Goal: Task Accomplishment & Management: Manage account settings

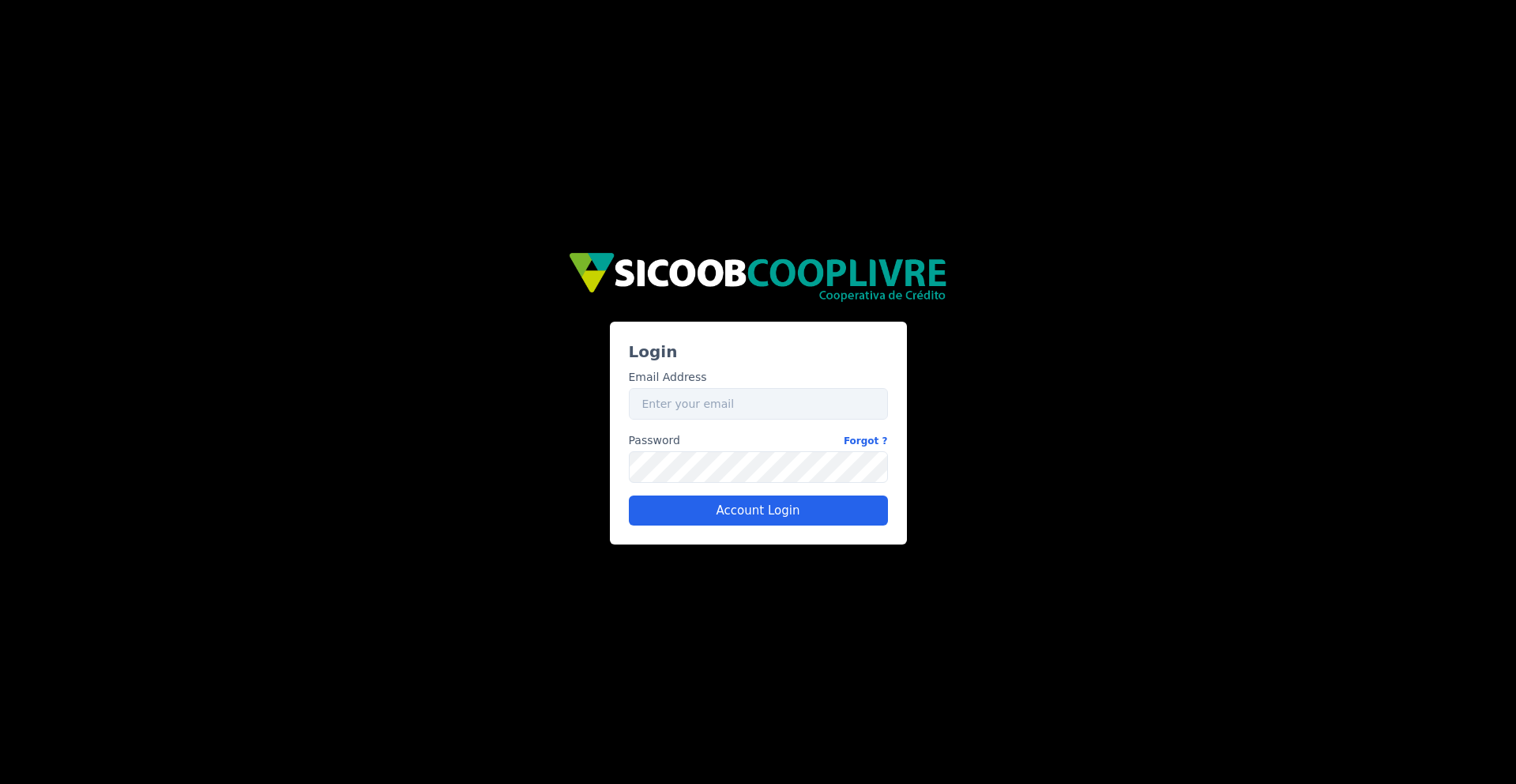
click at [729, 378] on div "Email Address Email" at bounding box center [759, 394] width 259 height 51
click at [722, 391] on input "Email" at bounding box center [759, 403] width 259 height 32
click at [716, 507] on button "Account Login" at bounding box center [759, 510] width 259 height 30
click at [769, 514] on button "Account Login" at bounding box center [759, 510] width 259 height 30
click at [711, 509] on button "Account Login" at bounding box center [759, 510] width 259 height 30
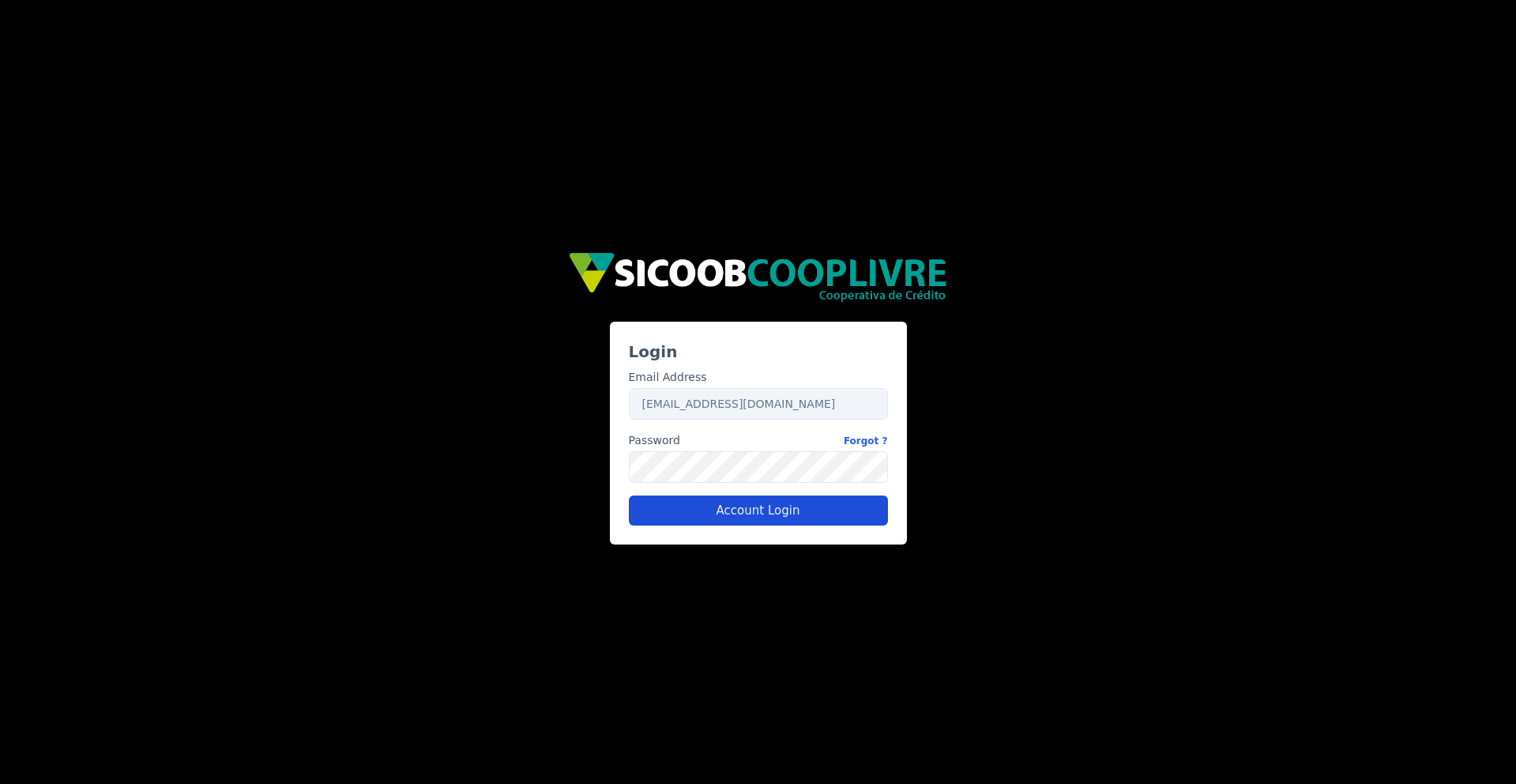
click at [708, 506] on button "Account Login" at bounding box center [759, 510] width 259 height 30
click at [745, 543] on div "Login Email Address Email [EMAIL_ADDRESS][DOMAIN_NAME] Password Forgot ? Passwo…" at bounding box center [759, 432] width 297 height 223
click at [760, 514] on button "Account Login" at bounding box center [759, 510] width 259 height 30
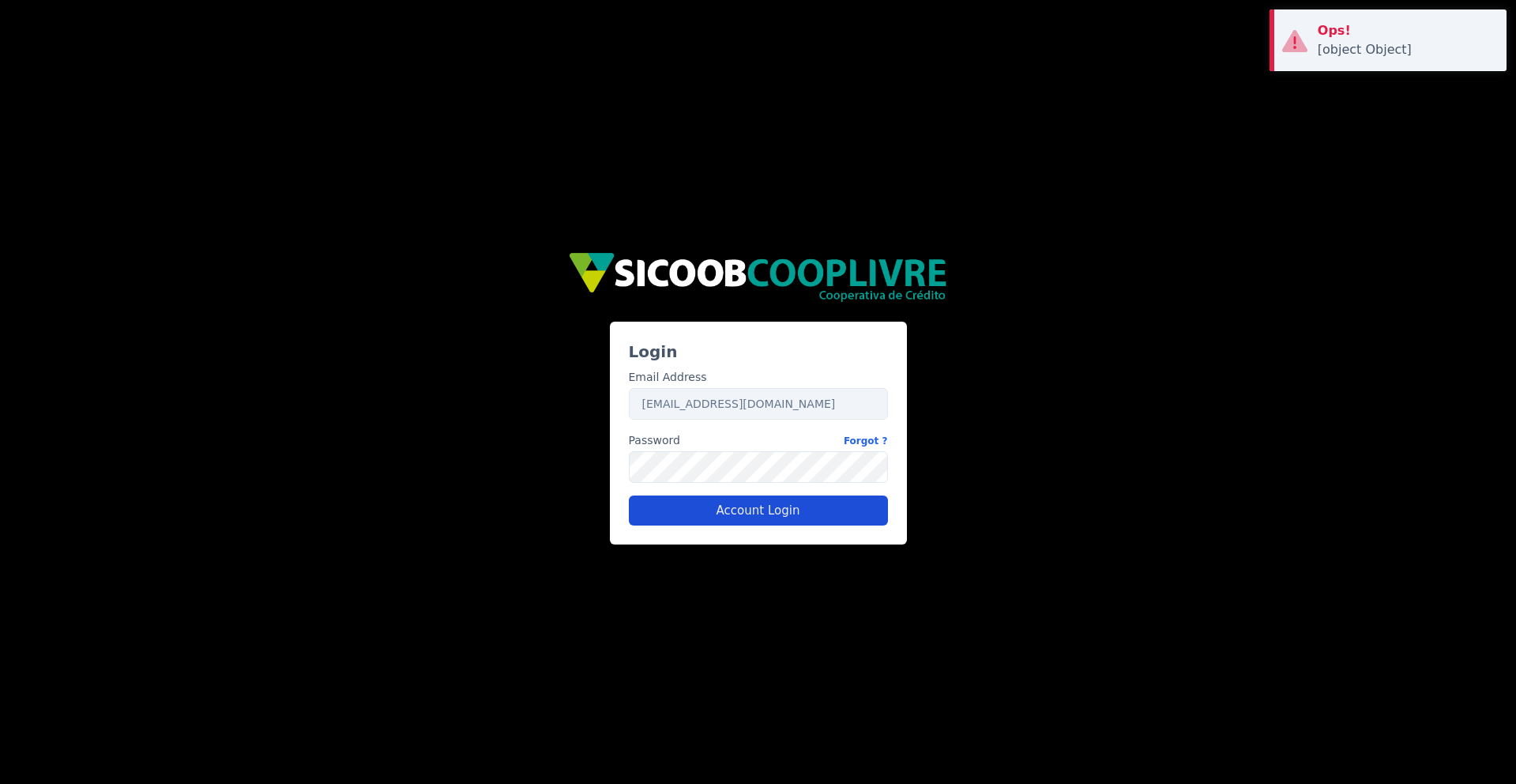
click at [765, 496] on button "Account Login" at bounding box center [759, 510] width 259 height 30
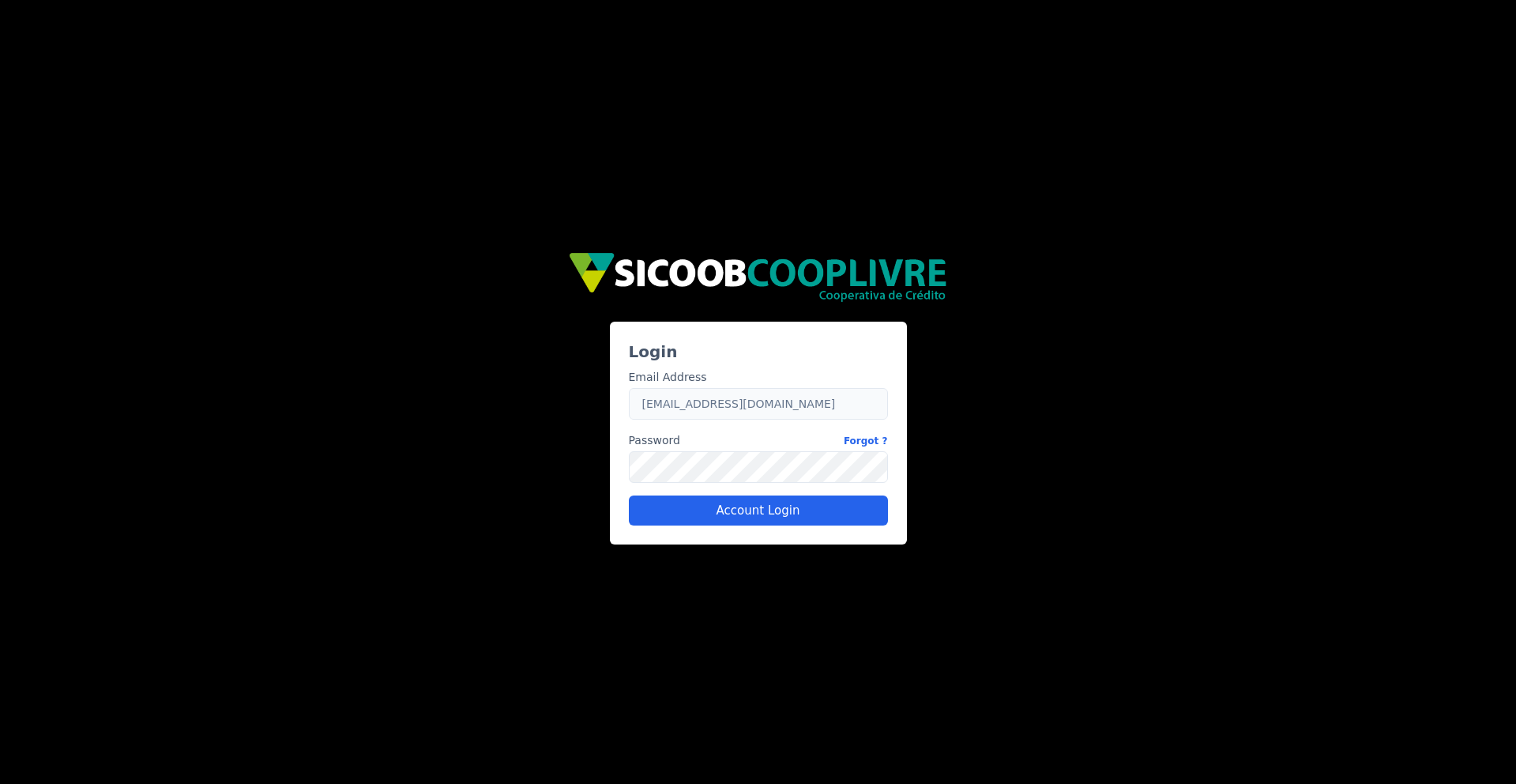
click at [707, 396] on input "[EMAIL_ADDRESS][DOMAIN_NAME]" at bounding box center [759, 403] width 259 height 32
paste input "caio.[PERSON_NAME]+sicoob"
type input "[EMAIL_ADDRESS][PERSON_NAME][DOMAIN_NAME]"
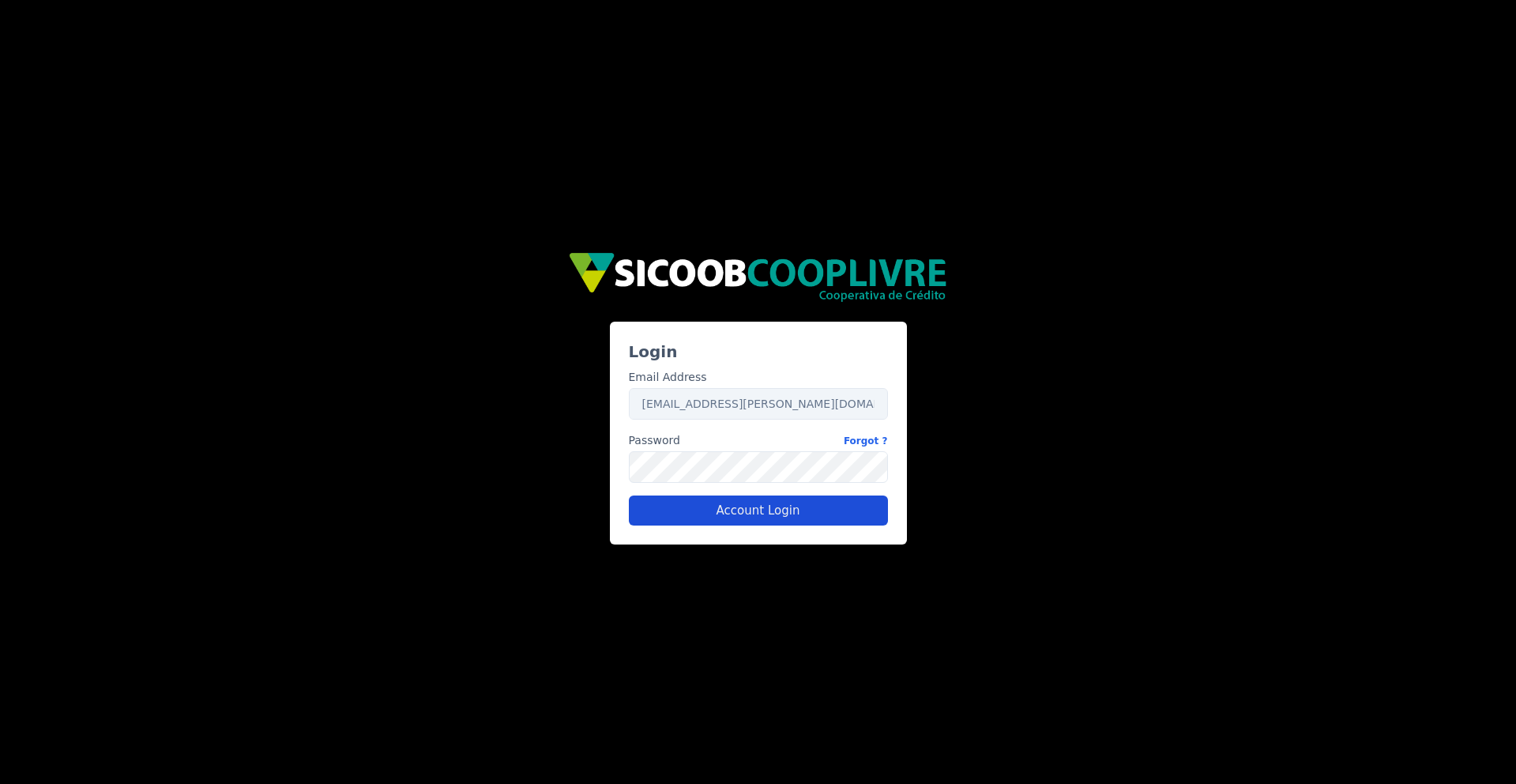
click at [681, 511] on button "Account Login" at bounding box center [759, 510] width 259 height 30
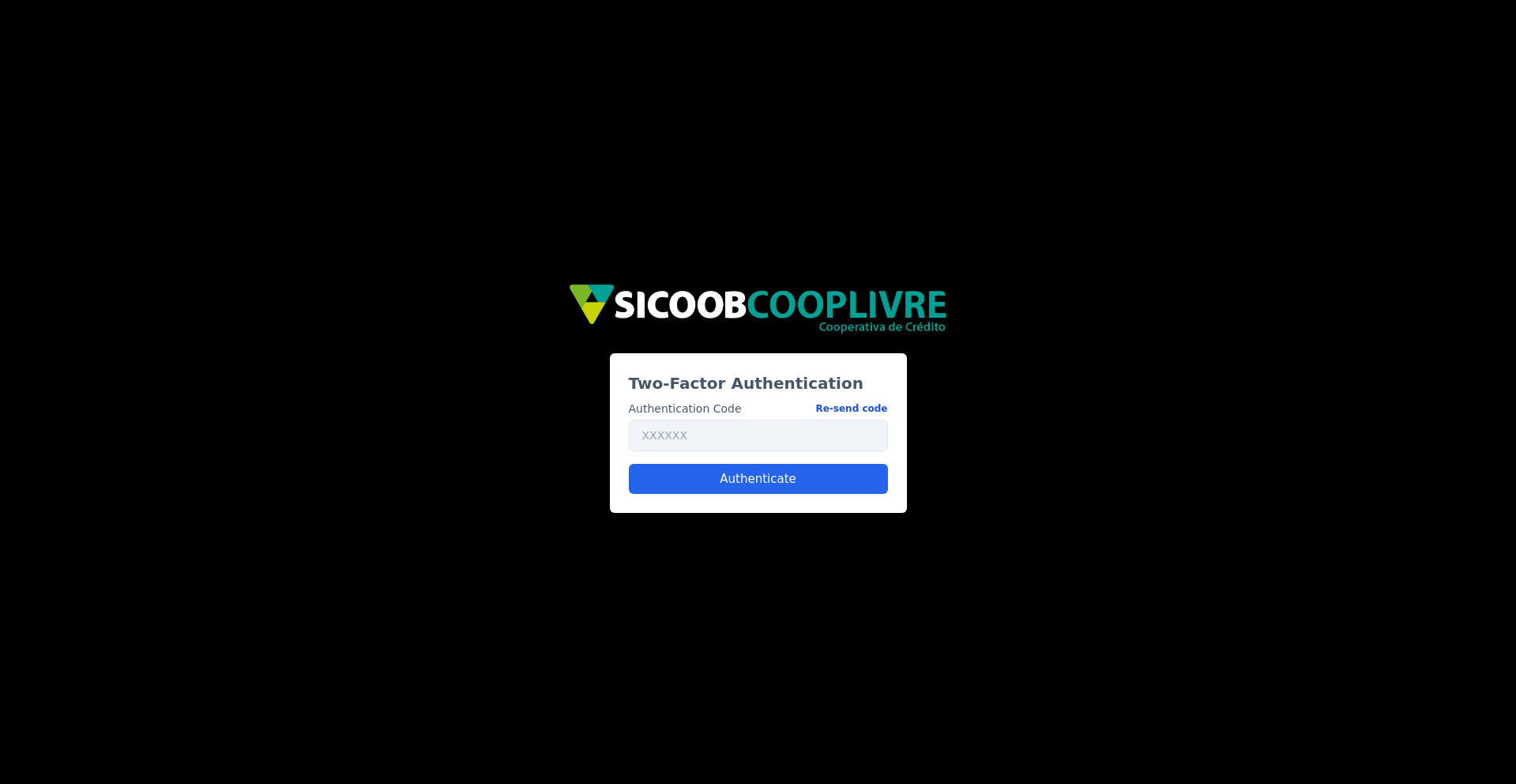
click at [841, 404] on button "Re-send code" at bounding box center [851, 409] width 72 height 16
click at [747, 432] on input "text" at bounding box center [759, 435] width 259 height 32
type input "887329"
click at [708, 472] on button "Authenticate" at bounding box center [759, 478] width 259 height 30
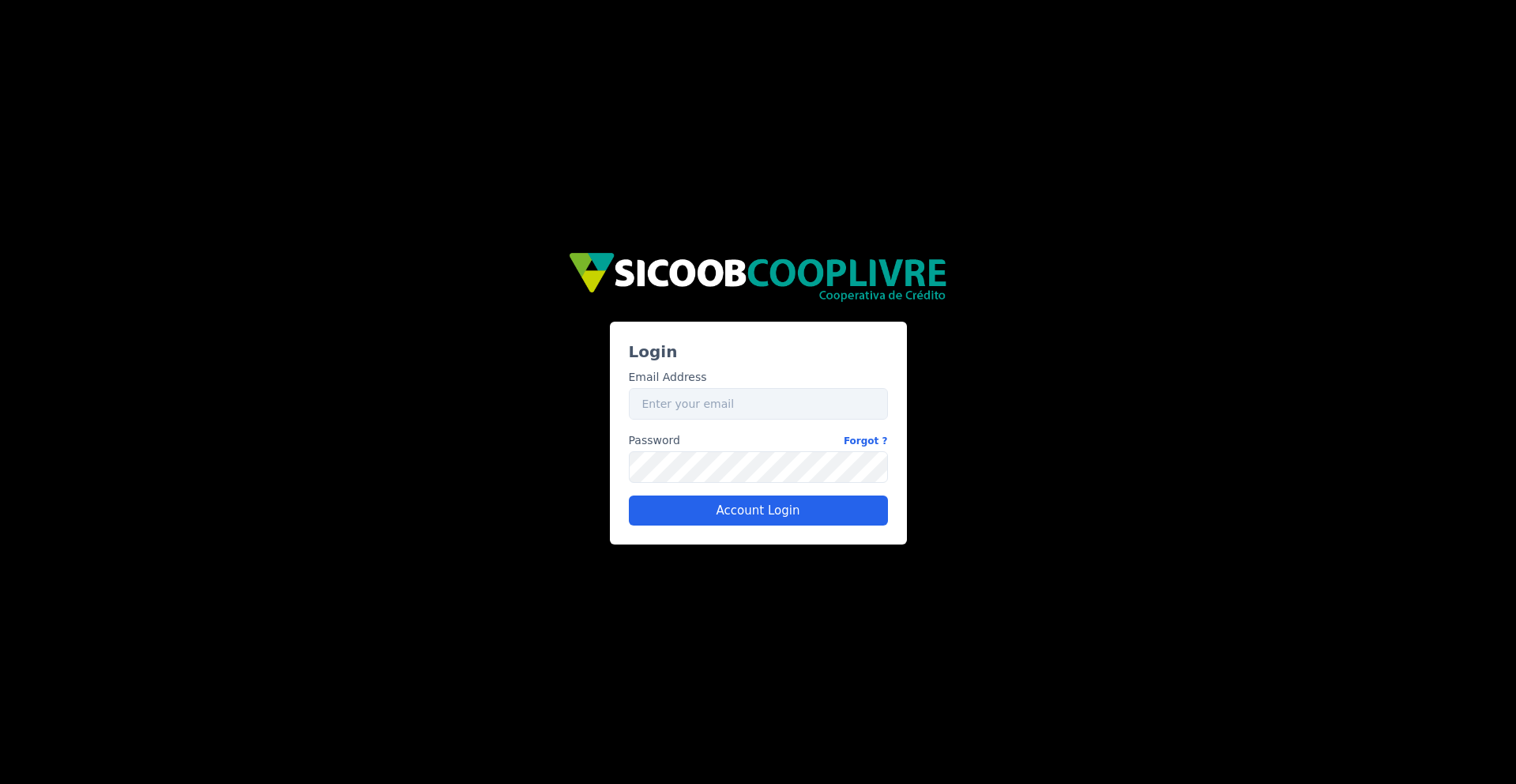
click at [764, 420] on div "Email Address Email Password Forgot ? Password Account Login" at bounding box center [758, 441] width 272 height 169
click at [762, 405] on input "Email" at bounding box center [759, 403] width 259 height 32
paste input "caio.castro+sicoob@fluna.io"
type input "caio.castro+sicoob@fluna.io"
click at [691, 450] on div "Password Forgot ? Password" at bounding box center [759, 458] width 259 height 51
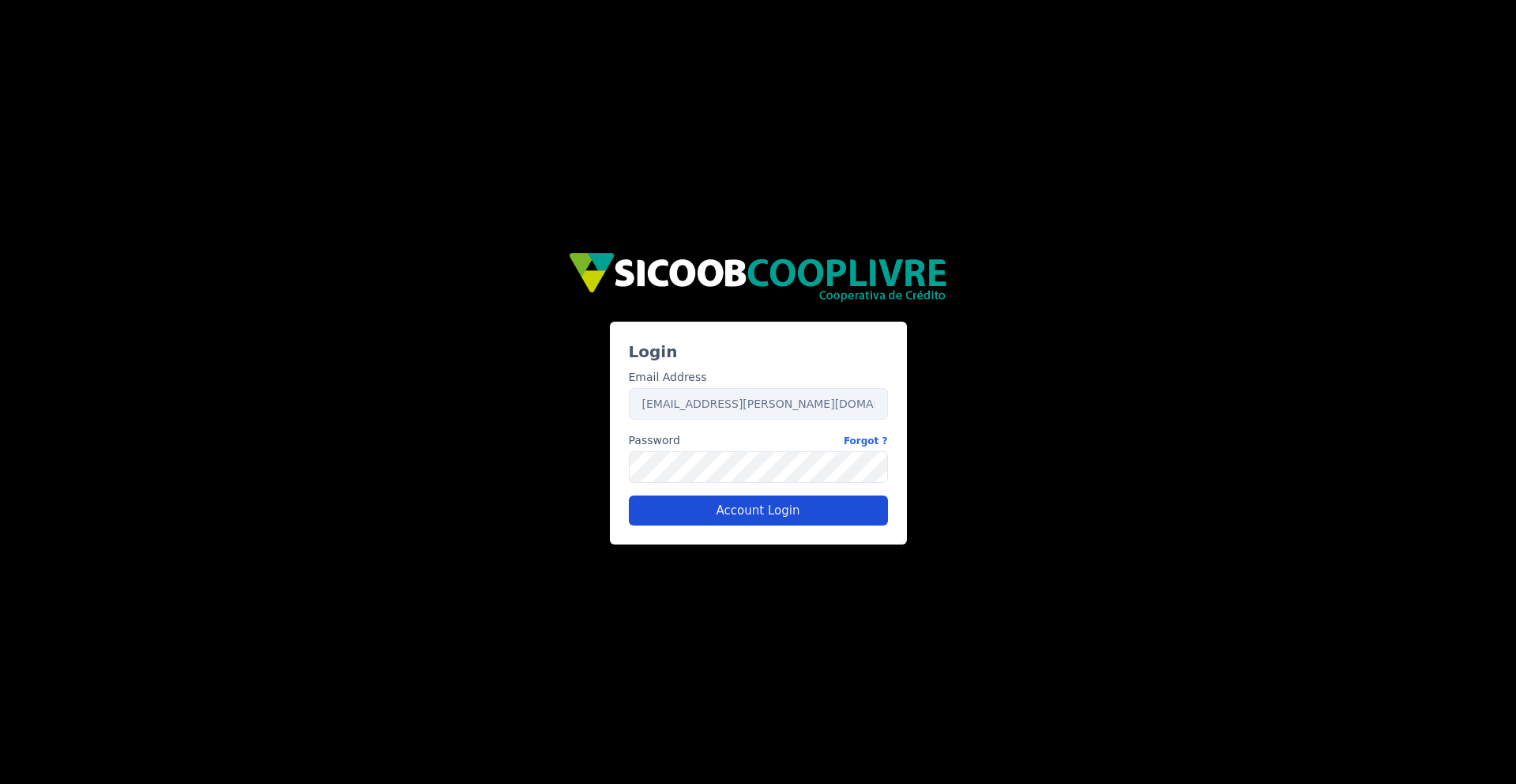
click at [657, 522] on button "Account Login" at bounding box center [759, 510] width 259 height 30
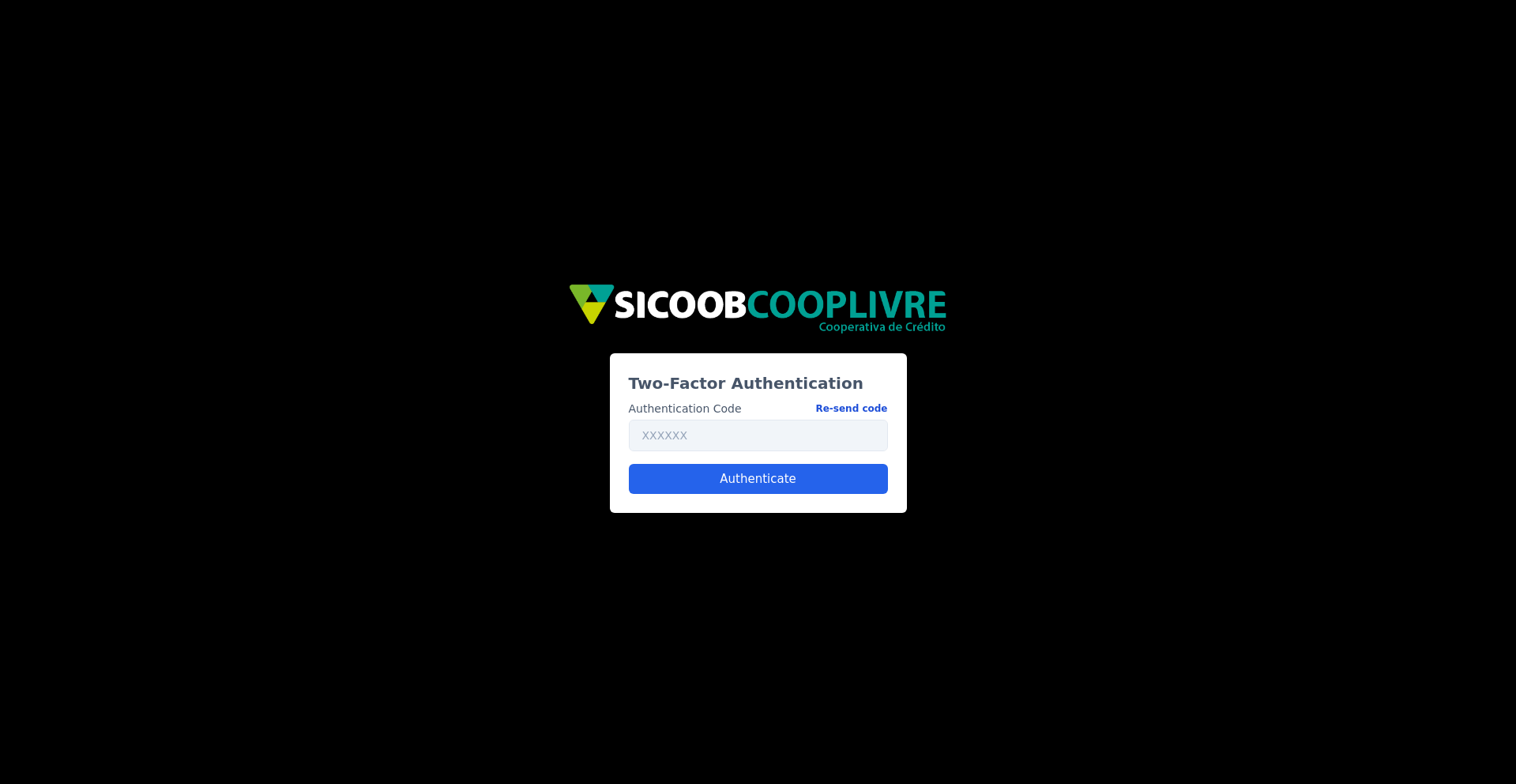
click at [863, 405] on button "Re-send code" at bounding box center [851, 409] width 72 height 16
click at [746, 438] on input "text" at bounding box center [759, 435] width 259 height 32
type input "381724"
click at [747, 474] on button "Authenticate" at bounding box center [759, 478] width 259 height 30
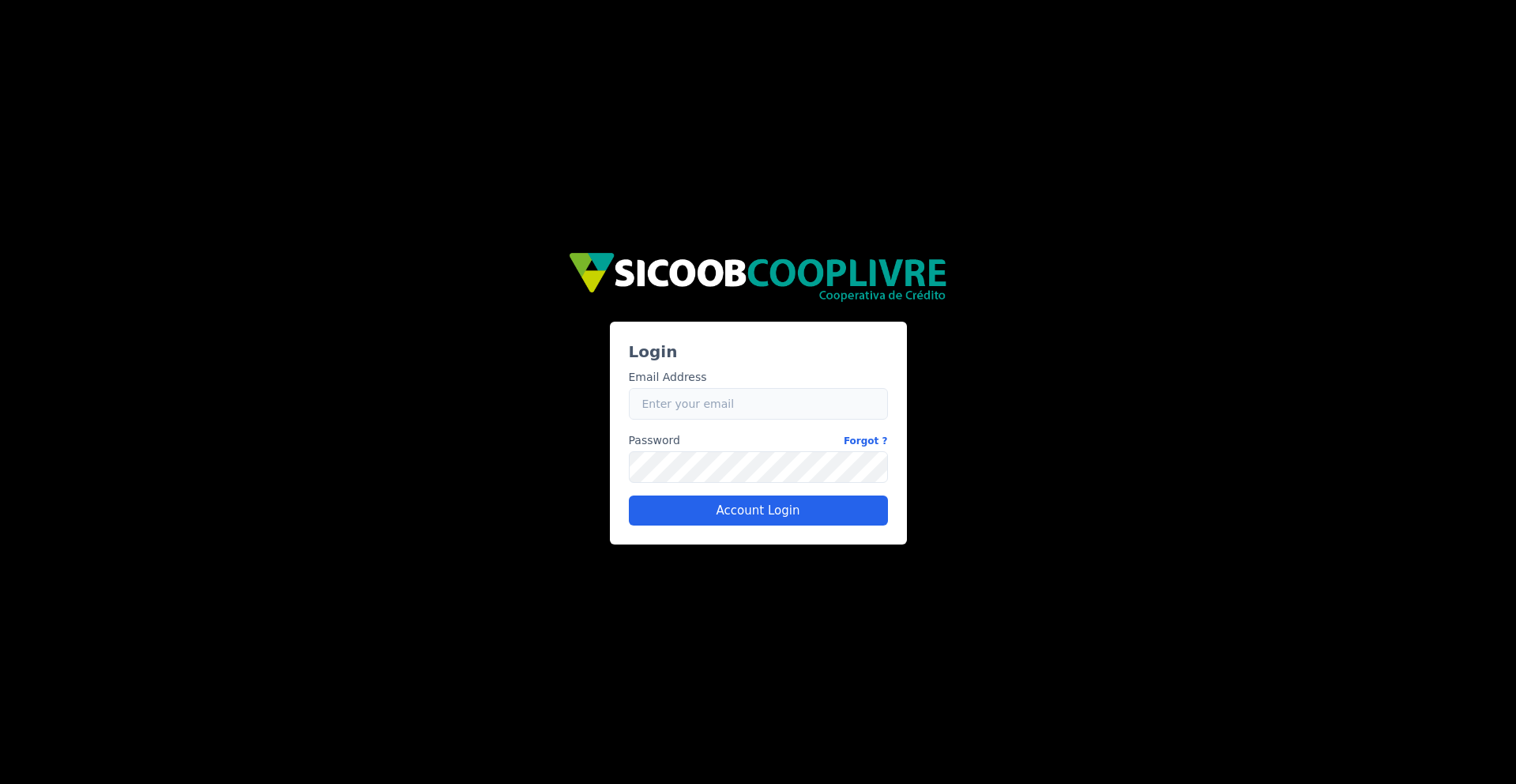
click at [671, 413] on input "Email" at bounding box center [759, 403] width 259 height 32
type input "[EMAIL_ADDRESS][DOMAIN_NAME]"
click at [691, 519] on button "Account Login" at bounding box center [759, 510] width 259 height 30
click at [1102, 437] on div "Login Email Address Email [EMAIL_ADDRESS][DOMAIN_NAME] Password Forgot ? Passwo…" at bounding box center [759, 392] width 948 height 305
